Goal: Transaction & Acquisition: Purchase product/service

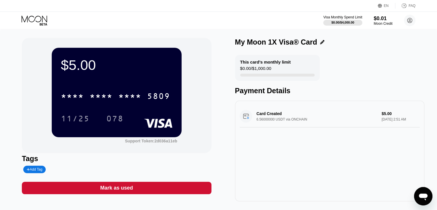
click at [43, 22] on icon at bounding box center [35, 21] width 27 height 10
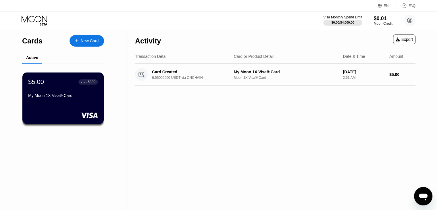
drag, startPoint x: 6, startPoint y: 111, endPoint x: 12, endPoint y: 107, distance: 7.5
click at [6, 111] on div "Cards New Card Active $5.00 ● ● ● ● 5809 My Moon 1X Visa® Card" at bounding box center [63, 119] width 126 height 180
click at [89, 39] on div "New Card" at bounding box center [90, 40] width 18 height 5
